Goal: Information Seeking & Learning: Check status

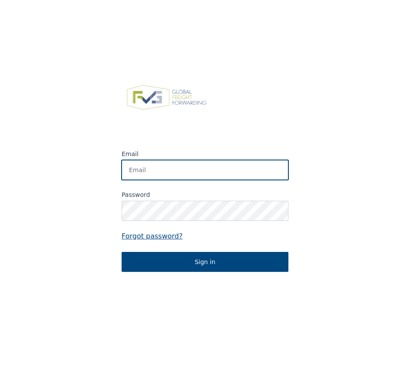
click at [172, 171] on input "Email" at bounding box center [205, 170] width 167 height 20
type input "zeno.vanbaelen@indupack.be"
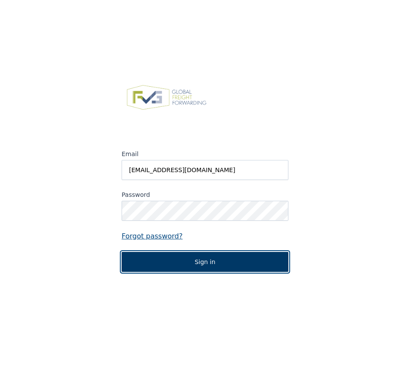
click at [198, 259] on button "Sign in" at bounding box center [205, 262] width 167 height 20
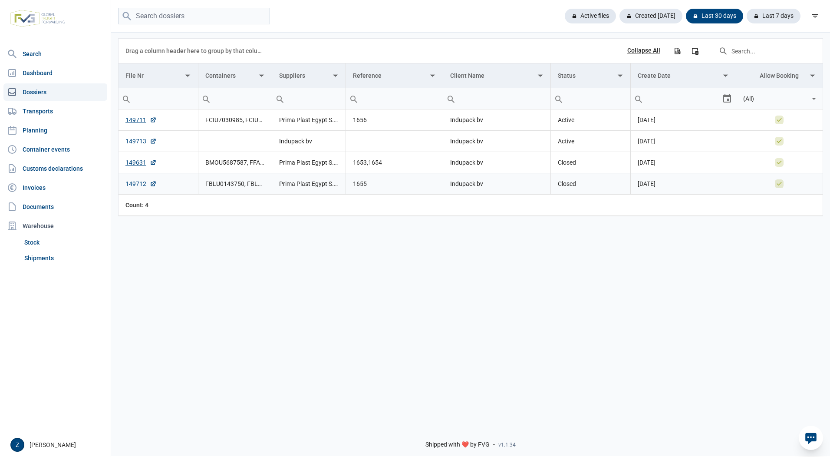
click at [141, 184] on link "149712" at bounding box center [140, 183] width 31 height 9
click at [132, 120] on link "149711" at bounding box center [140, 119] width 31 height 9
click at [134, 142] on link "149713" at bounding box center [140, 141] width 31 height 9
drag, startPoint x: 134, startPoint y: 142, endPoint x: 559, endPoint y: 306, distance: 455.6
click at [409, 306] on div "Data grid with 4 rows and 8 columns Drag a column header here to group by that …" at bounding box center [470, 224] width 719 height 387
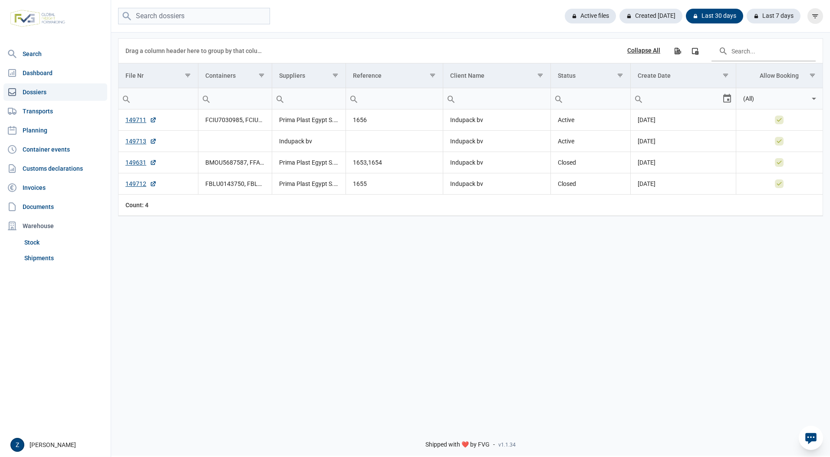
click at [409, 16] on icon "filter" at bounding box center [815, 16] width 8 height 8
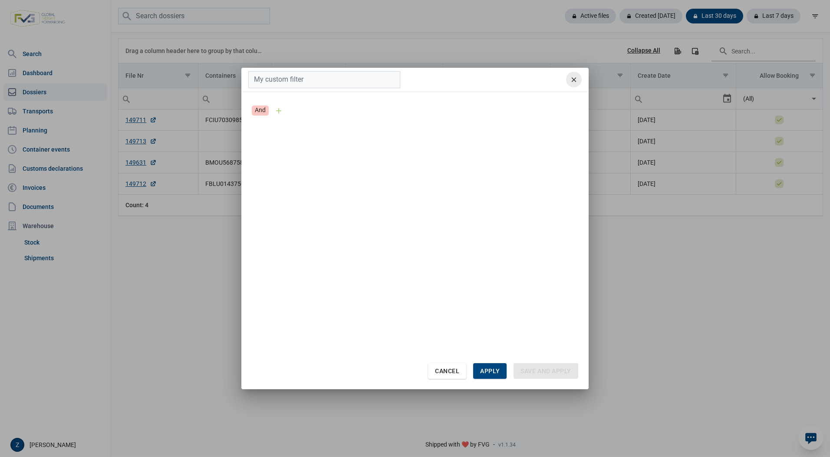
click at [409, 81] on icon "remove" at bounding box center [574, 80] width 8 height 8
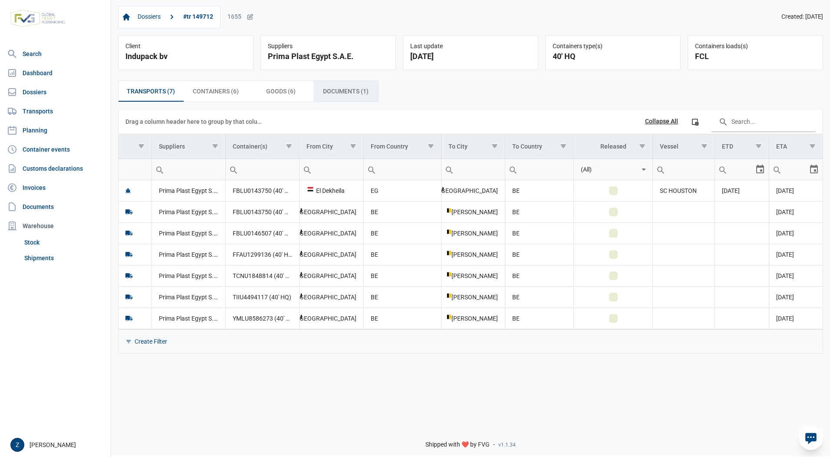
click at [339, 95] on span "Documents (1) Documents (1)" at bounding box center [346, 91] width 46 height 10
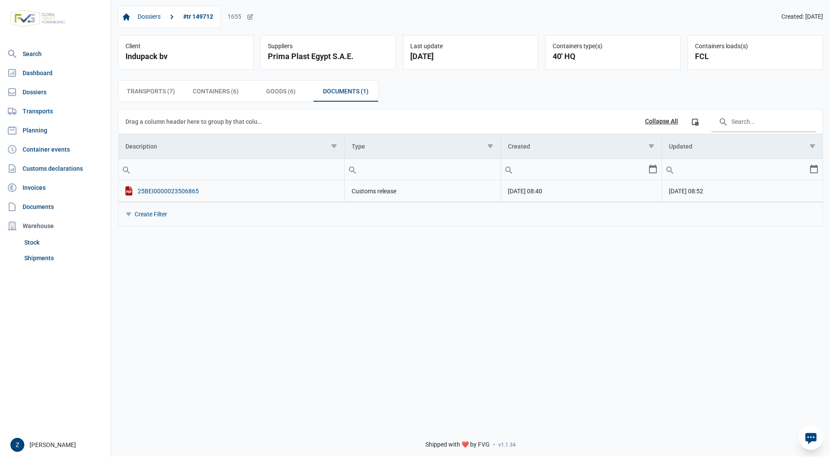
click at [172, 192] on div "25BEI0000023506865" at bounding box center [231, 190] width 212 height 9
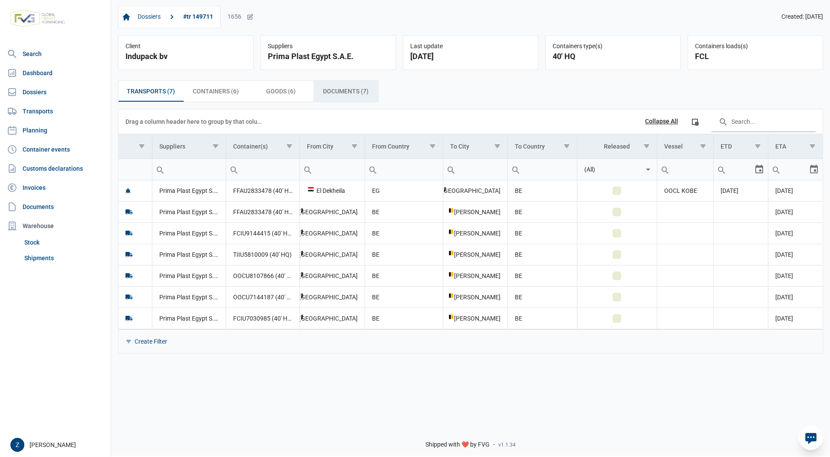
click at [326, 92] on span "Documents (7) Documents (7)" at bounding box center [346, 91] width 46 height 10
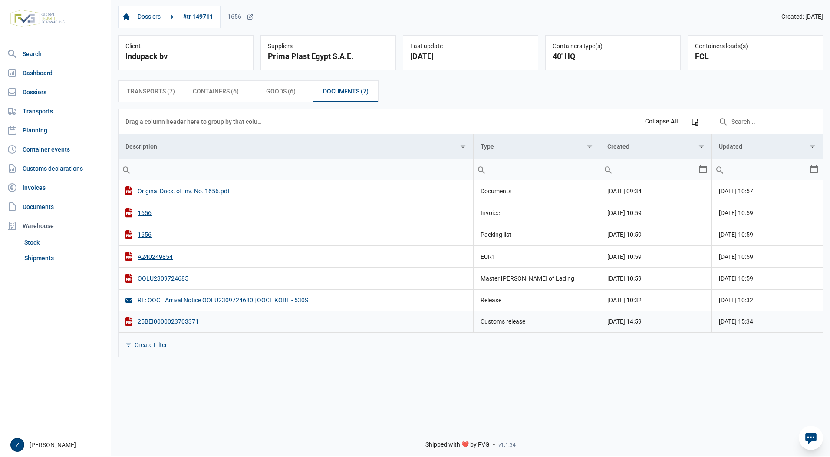
click at [178, 323] on div "25BEI0000023703371" at bounding box center [295, 321] width 341 height 9
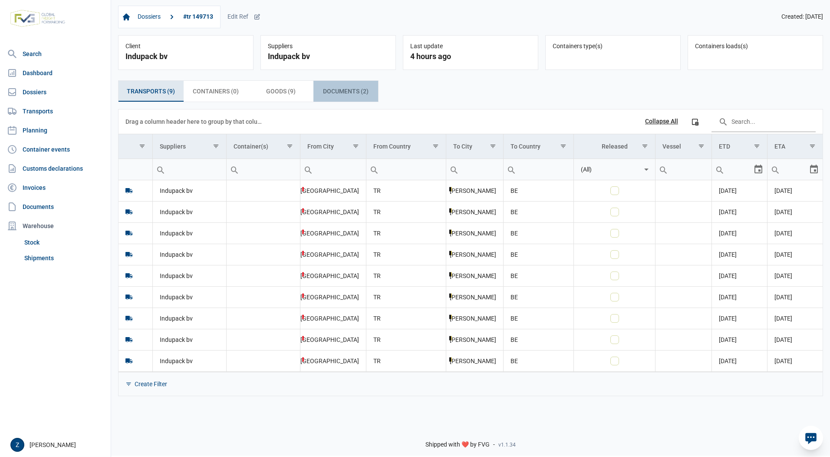
click at [348, 89] on span "Documents (2) Documents (2)" at bounding box center [346, 91] width 46 height 10
